Goal: Navigation & Orientation: Find specific page/section

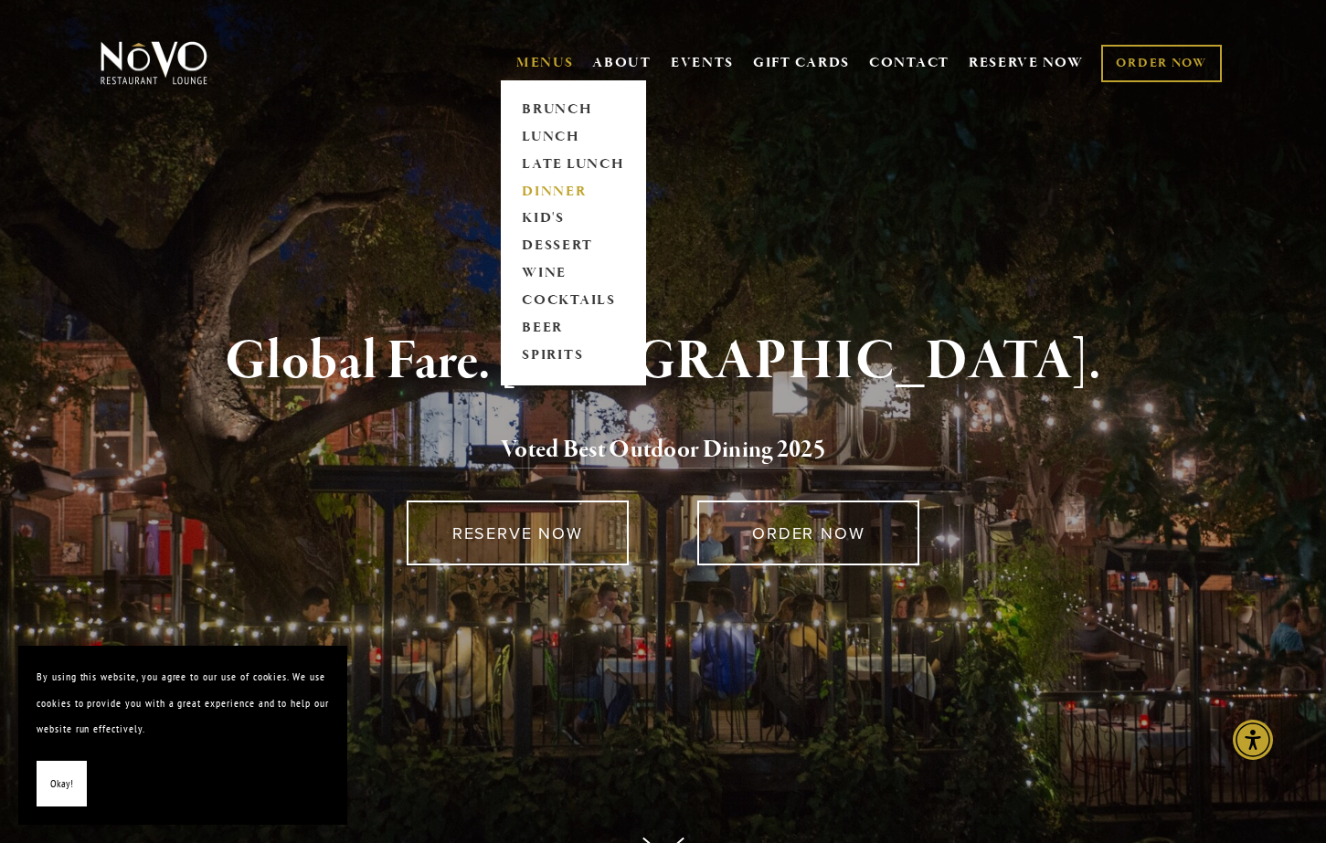
click at [554, 192] on link "DINNER" at bounding box center [573, 191] width 114 height 27
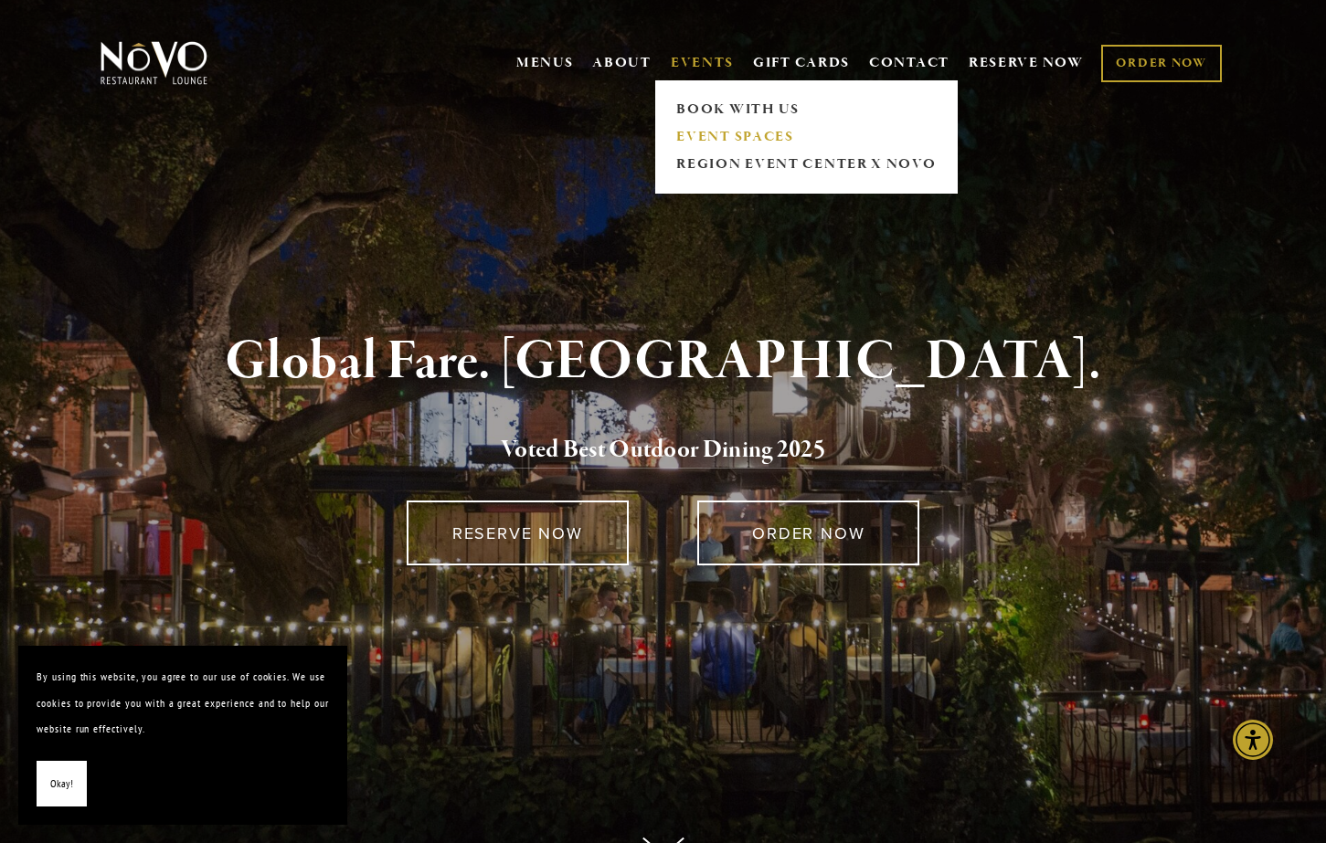
click at [711, 131] on link "EVENT SPACES" at bounding box center [806, 136] width 271 height 27
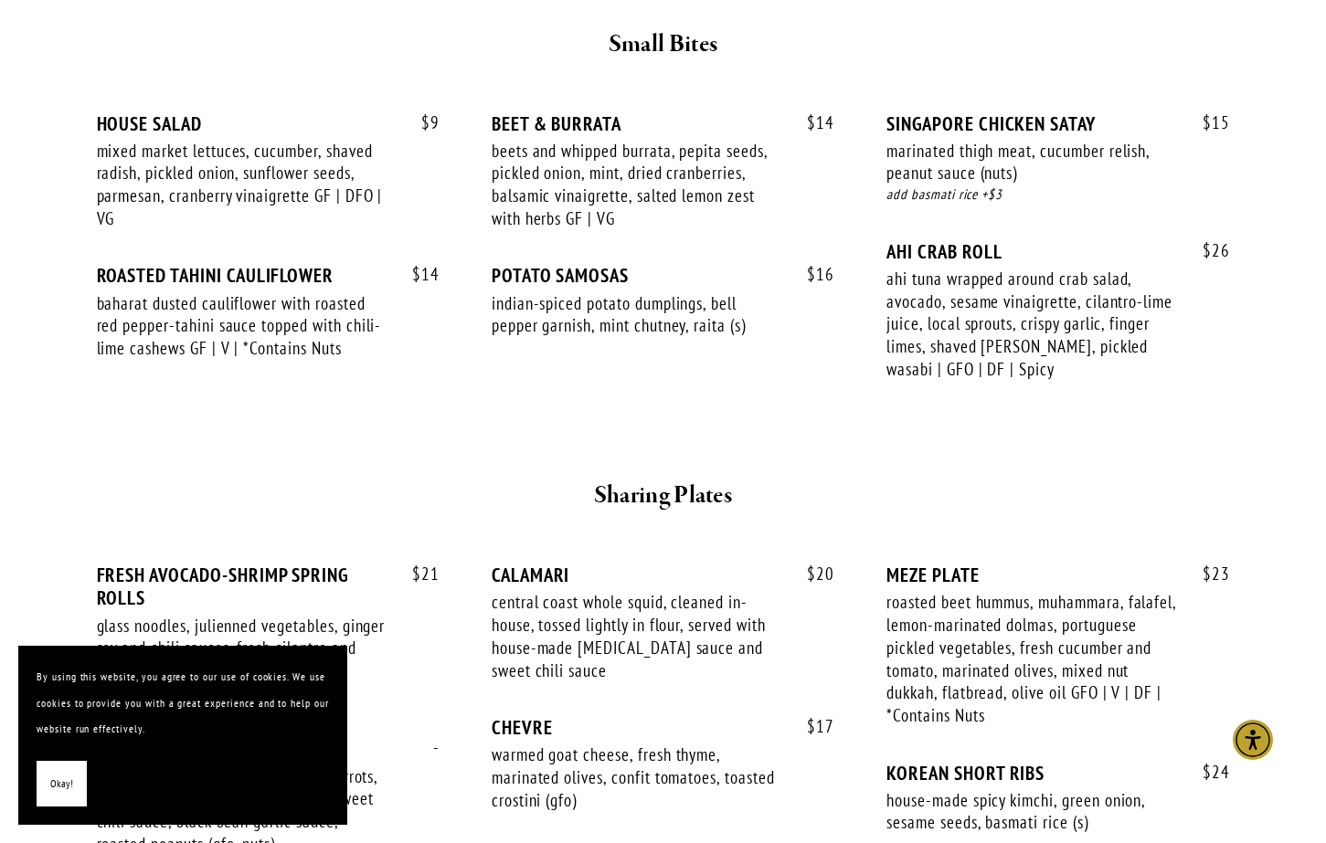
scroll to position [753, 0]
click at [61, 778] on span "Okay!" at bounding box center [61, 784] width 23 height 27
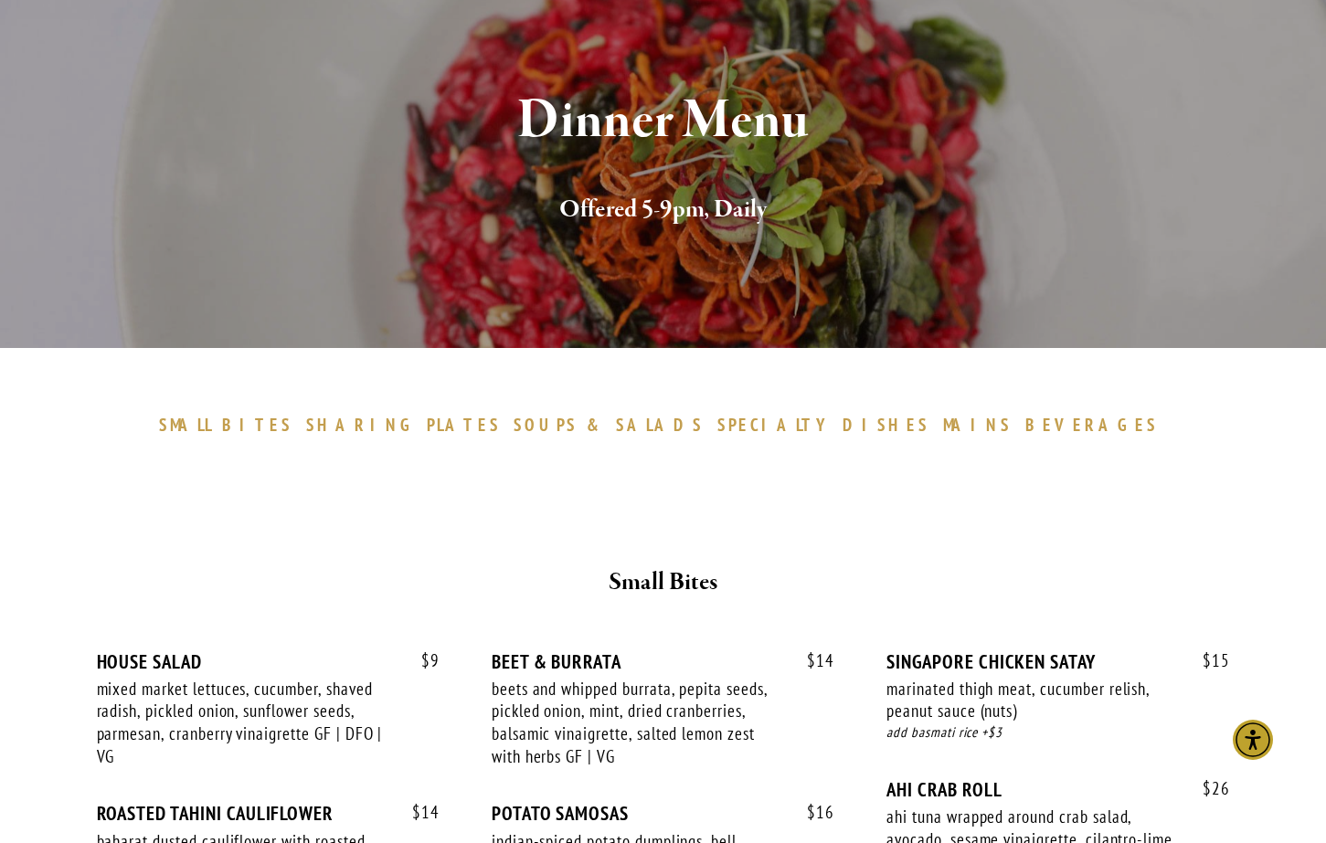
scroll to position [0, 0]
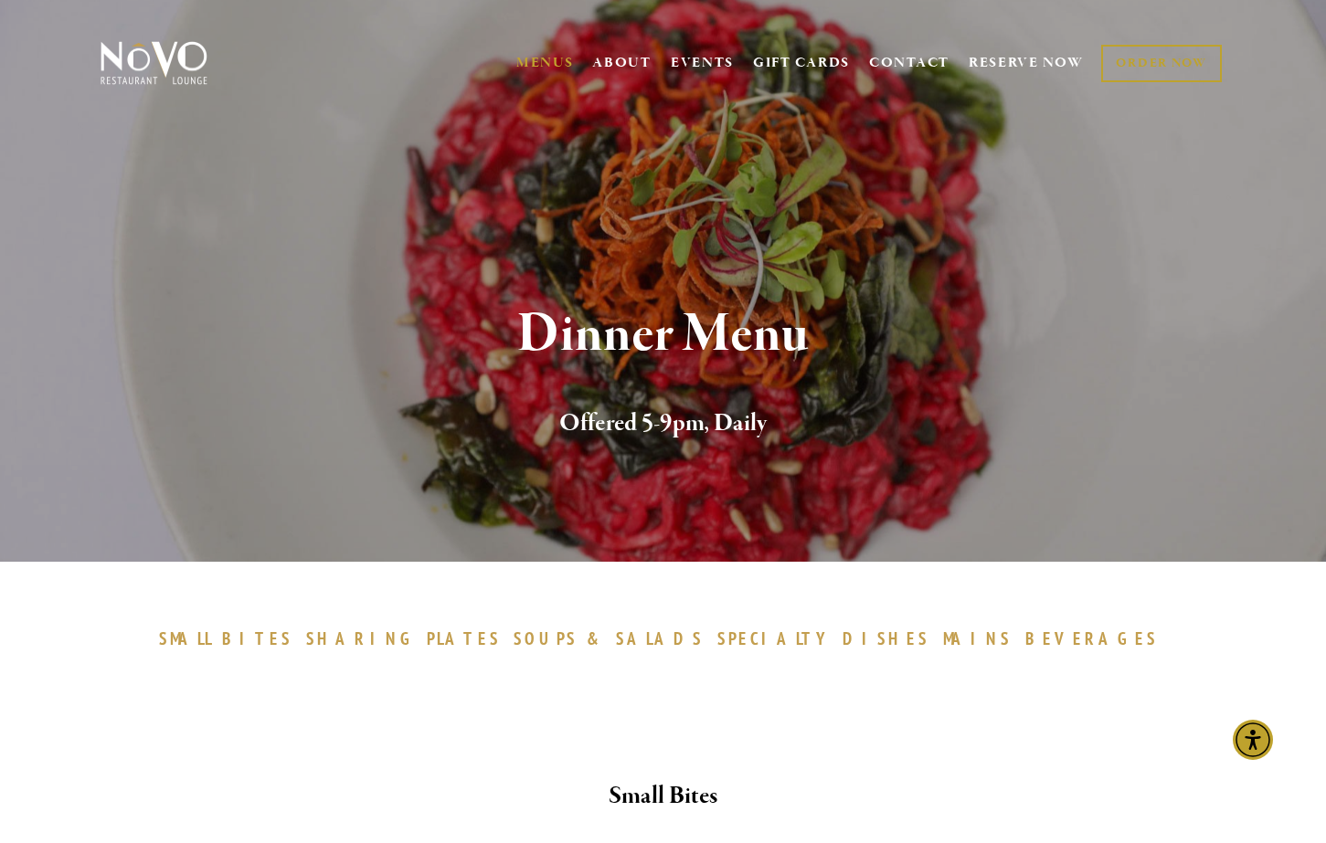
click at [315, 177] on section "Dinner Menu Offered 5-9pm, Daily" at bounding box center [663, 281] width 1326 height 562
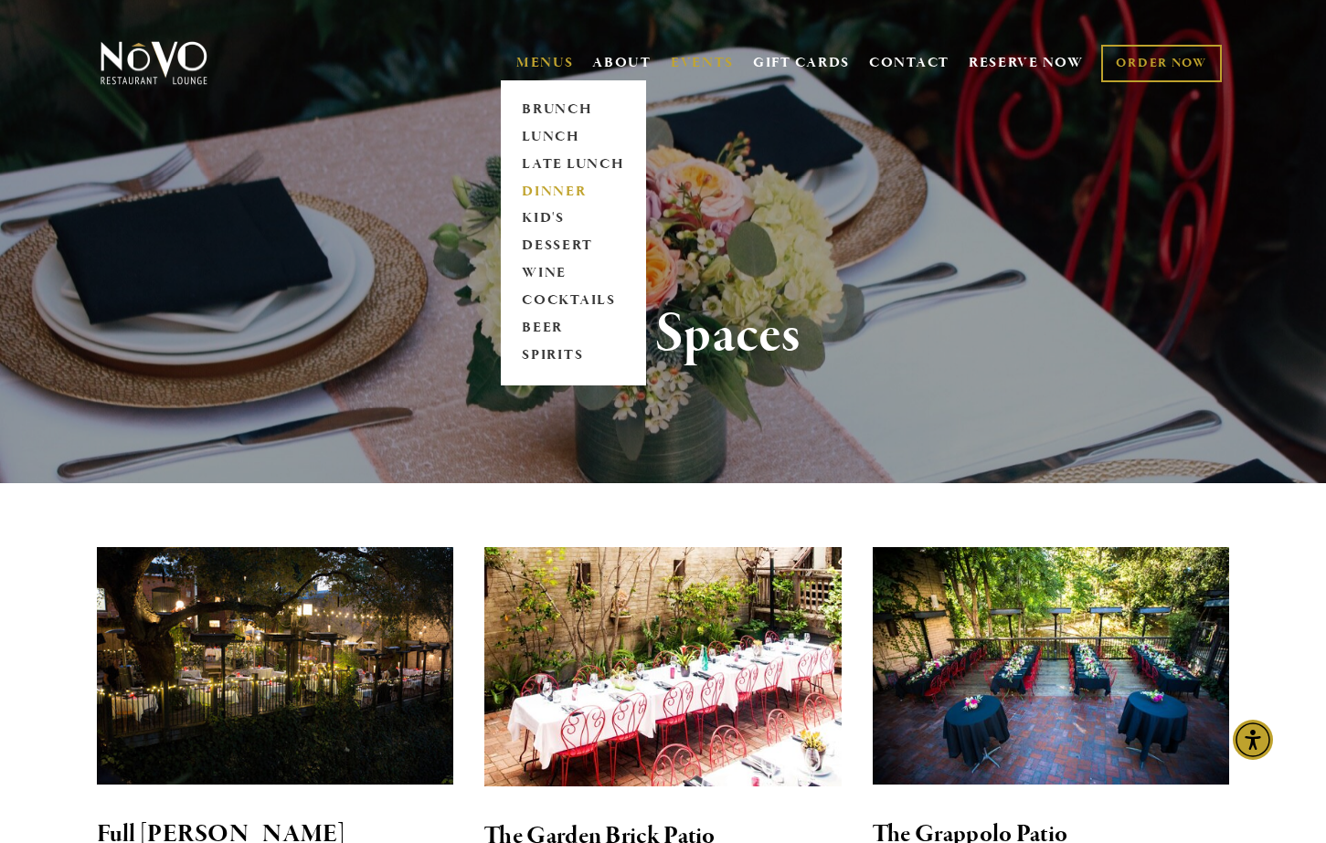
click at [547, 194] on link "DINNER" at bounding box center [573, 191] width 114 height 27
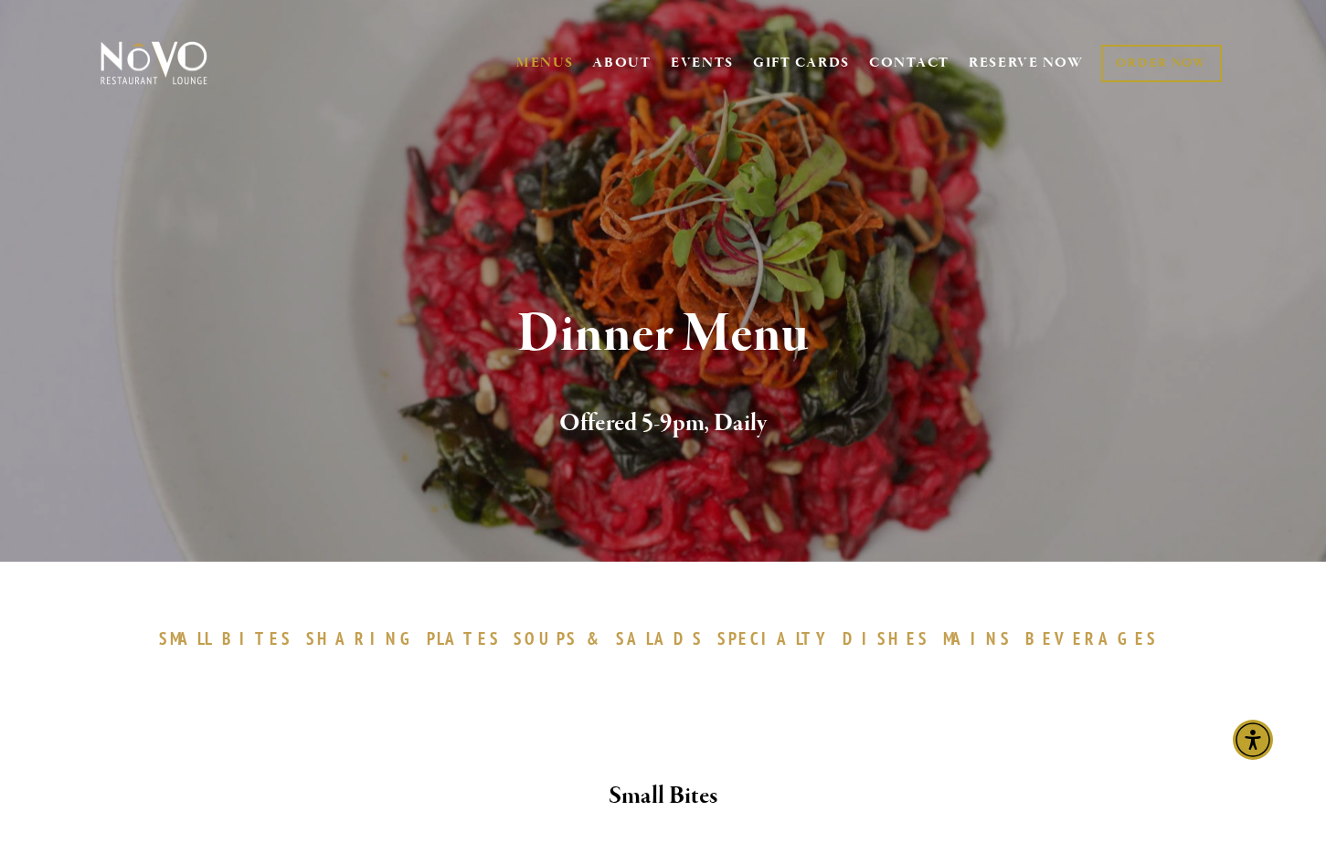
click at [1235, 374] on div "Dinner Menu Offered 5-9pm, Daily" at bounding box center [663, 374] width 1164 height 138
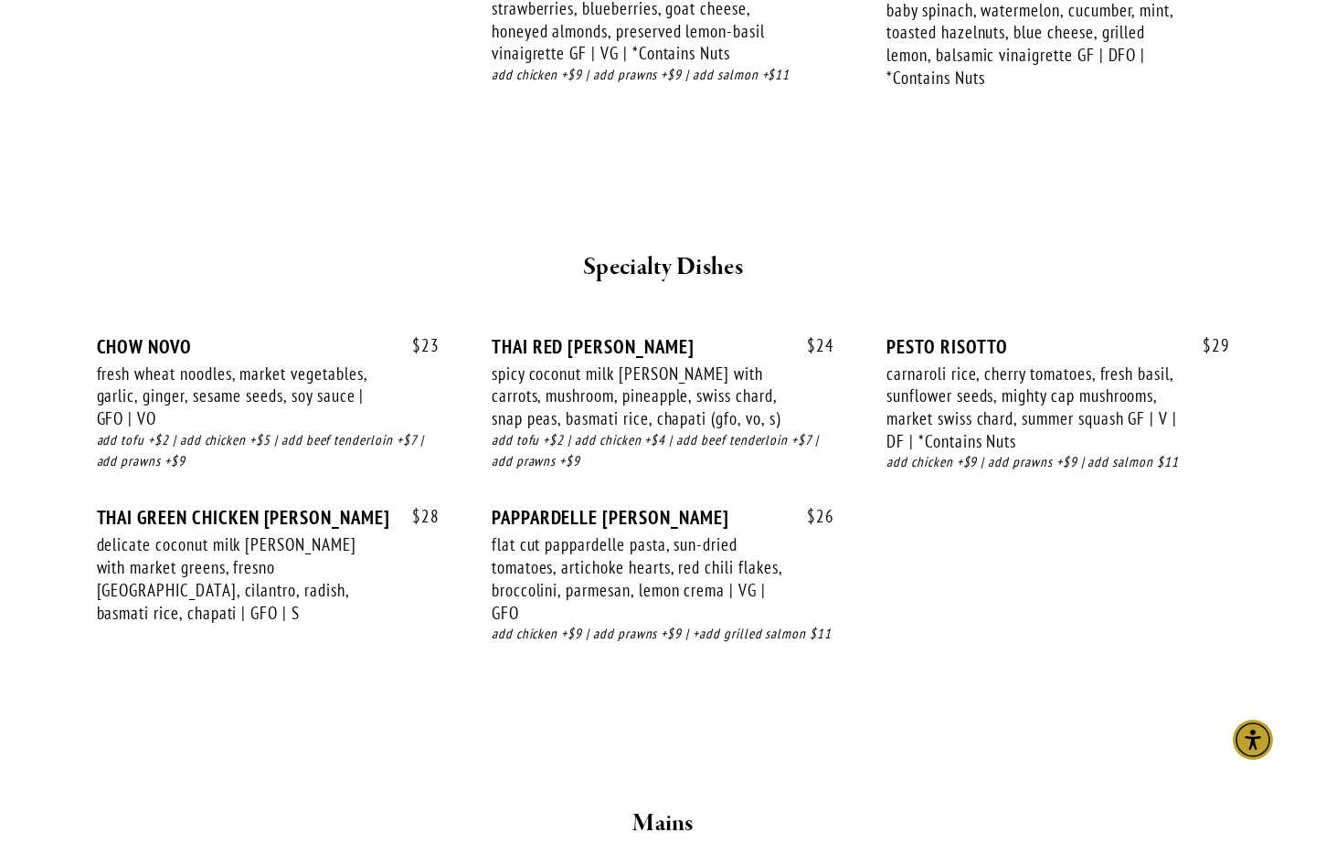
scroll to position [2367, 0]
